Goal: Task Accomplishment & Management: Complete application form

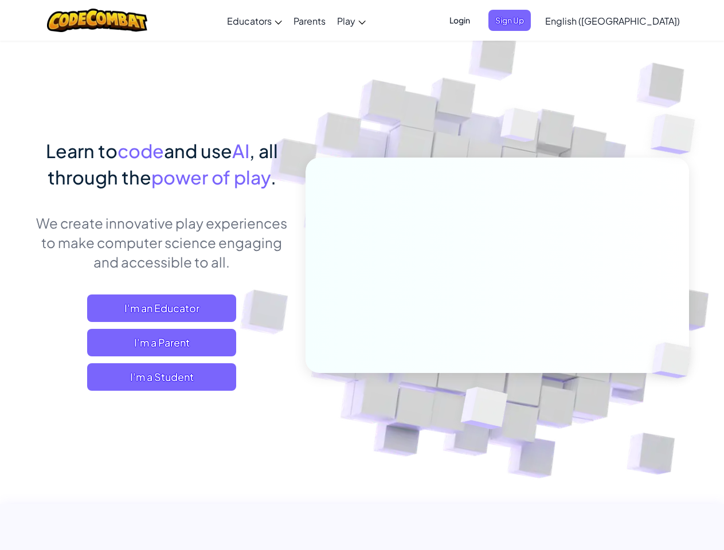
click at [477, 20] on span "Login" at bounding box center [459, 20] width 34 height 21
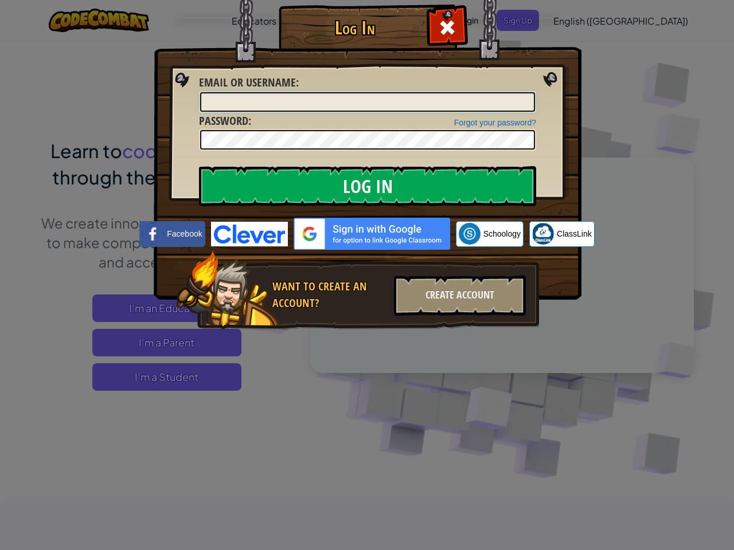
click at [528, 92] on input "Email or Username :" at bounding box center [367, 101] width 335 height 19
click at [579, 20] on div "Log In Unknown Error Email or Username : Forgot your password? Password : Log I…" at bounding box center [367, 275] width 734 height 550
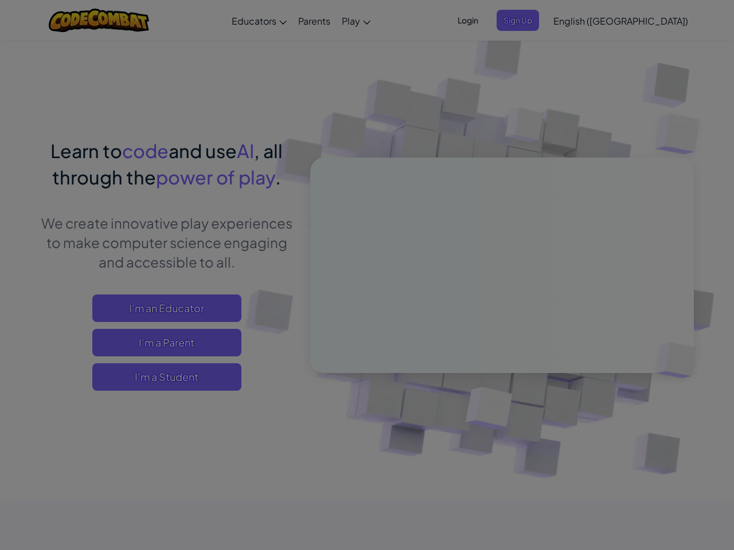
click at [641, 21] on div at bounding box center [367, 275] width 734 height 550
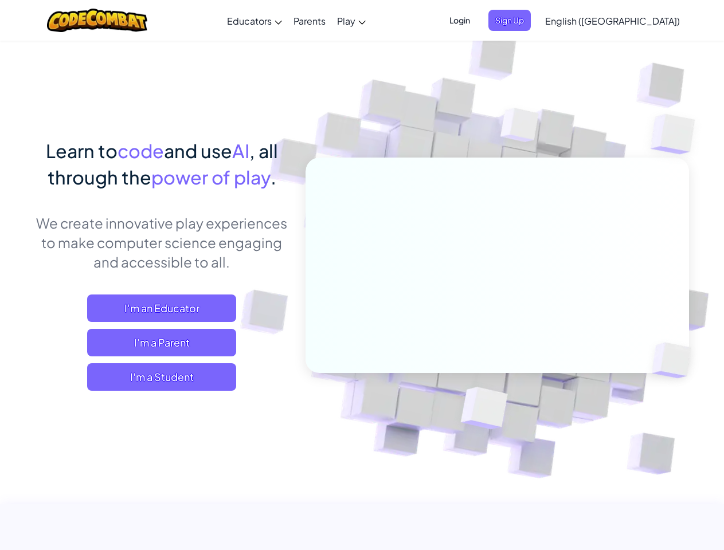
click at [162, 377] on span "I'm a Student" at bounding box center [161, 377] width 149 height 28
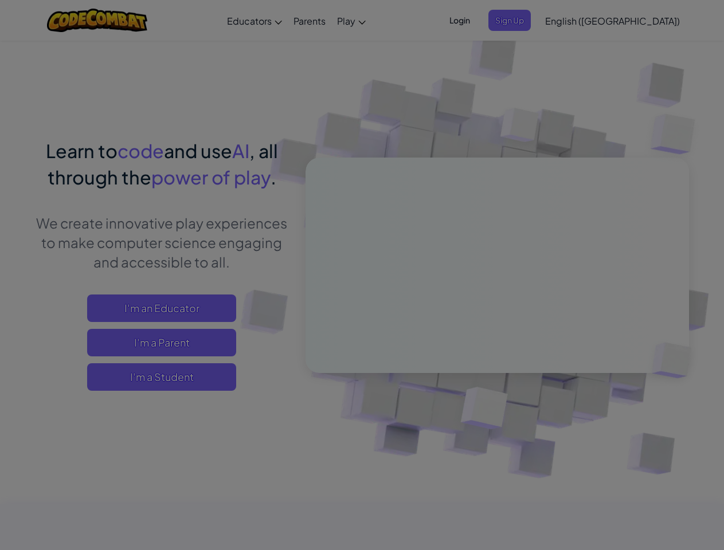
click at [0, 0] on div "Have a Class Code? Yes, I have a Class Code! Enter it here: Continue No, I don'…" at bounding box center [0, 0] width 0 height 0
